Goal: Transaction & Acquisition: Book appointment/travel/reservation

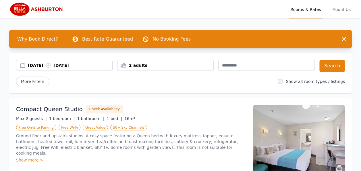
click at [186, 64] on div "2 adults" at bounding box center [166, 65] width 96 height 6
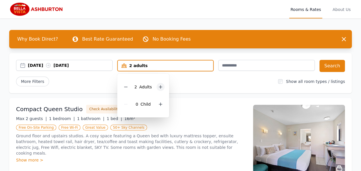
click at [158, 85] on icon at bounding box center [160, 86] width 5 height 5
click at [161, 105] on icon at bounding box center [160, 104] width 5 height 5
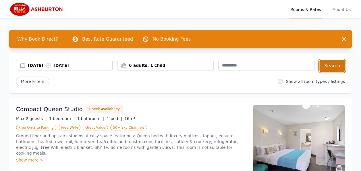
click at [337, 69] on button "Search" at bounding box center [332, 66] width 26 height 12
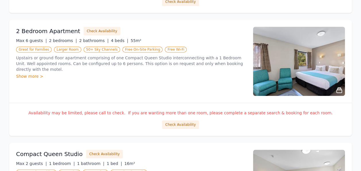
scroll to position [220, 0]
click at [295, 52] on img at bounding box center [299, 61] width 92 height 69
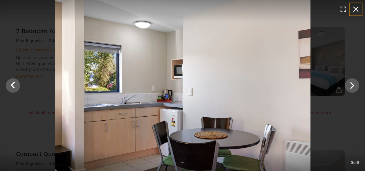
click at [358, 9] on icon "button" at bounding box center [356, 9] width 9 height 9
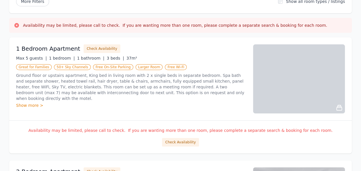
scroll to position [80, 0]
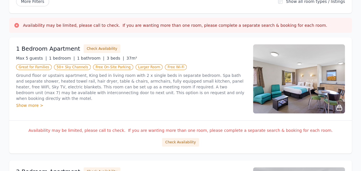
click at [307, 93] on img at bounding box center [299, 78] width 92 height 69
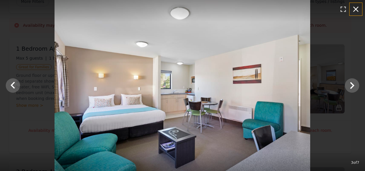
click at [358, 6] on icon "button" at bounding box center [356, 9] width 9 height 9
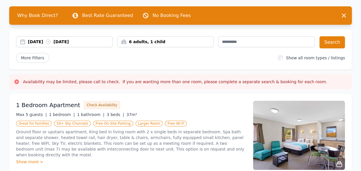
scroll to position [0, 0]
